Goal: Task Accomplishment & Management: Use online tool/utility

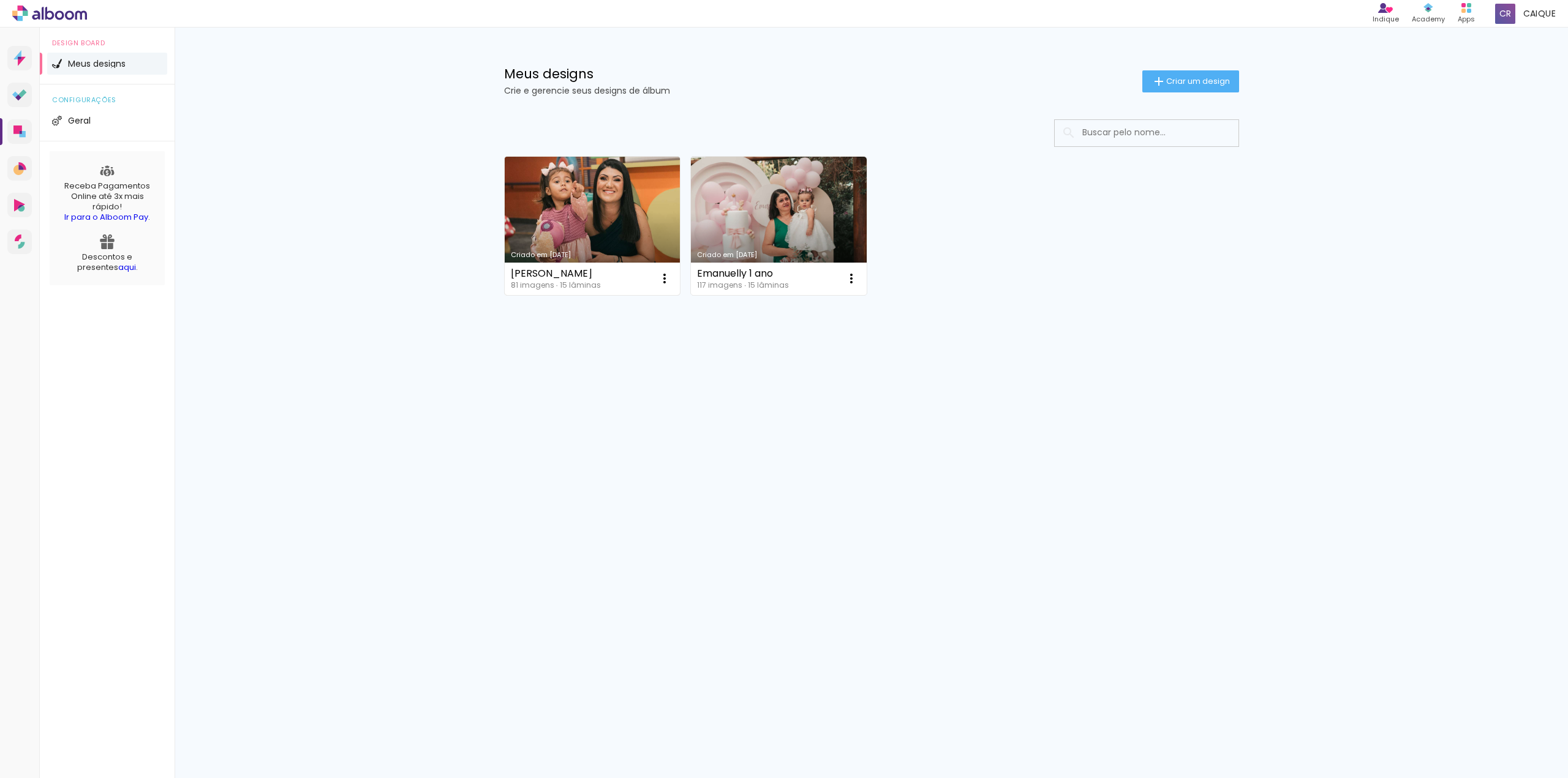
click at [585, 203] on link "Criado em [DATE]" at bounding box center [592, 226] width 176 height 139
